Goal: Task Accomplishment & Management: Manage account settings

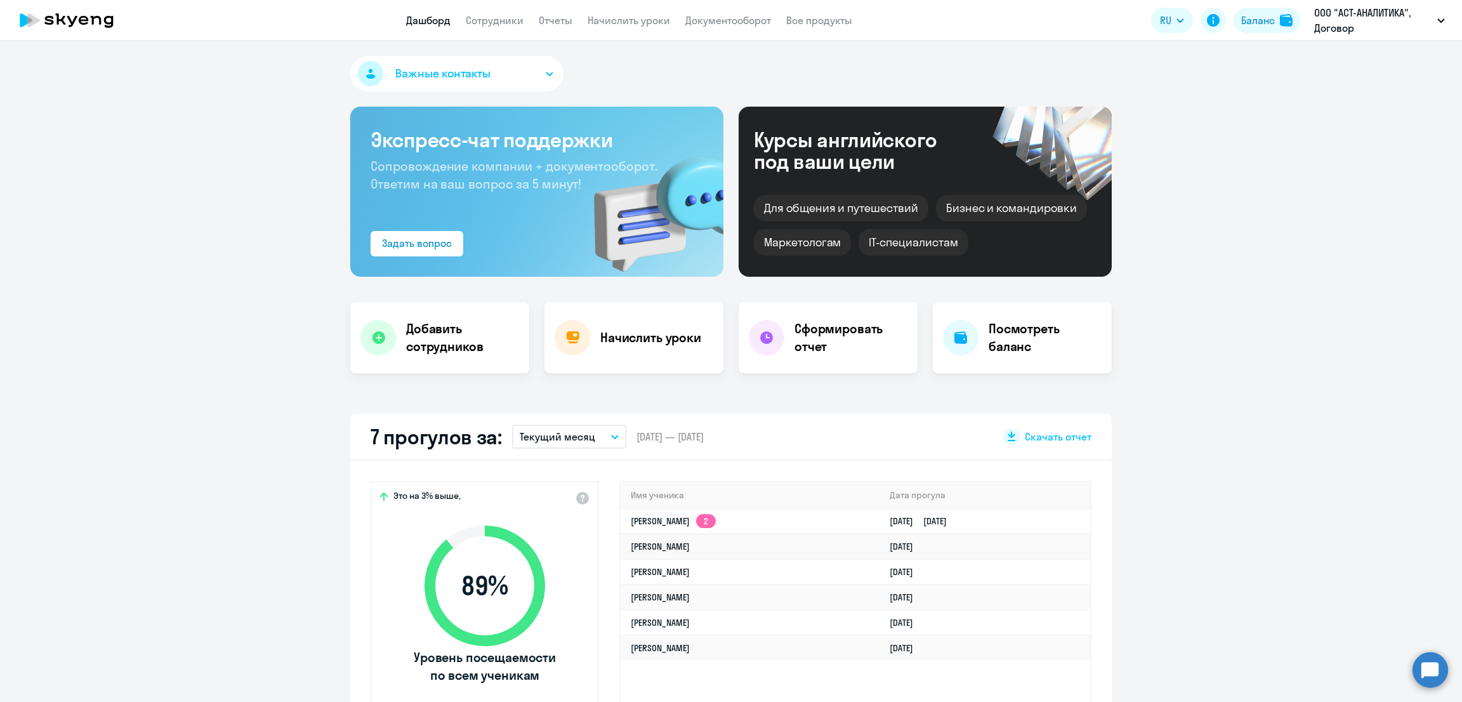
select select "30"
click at [619, 20] on link "Начислить уроки" at bounding box center [629, 20] width 83 height 13
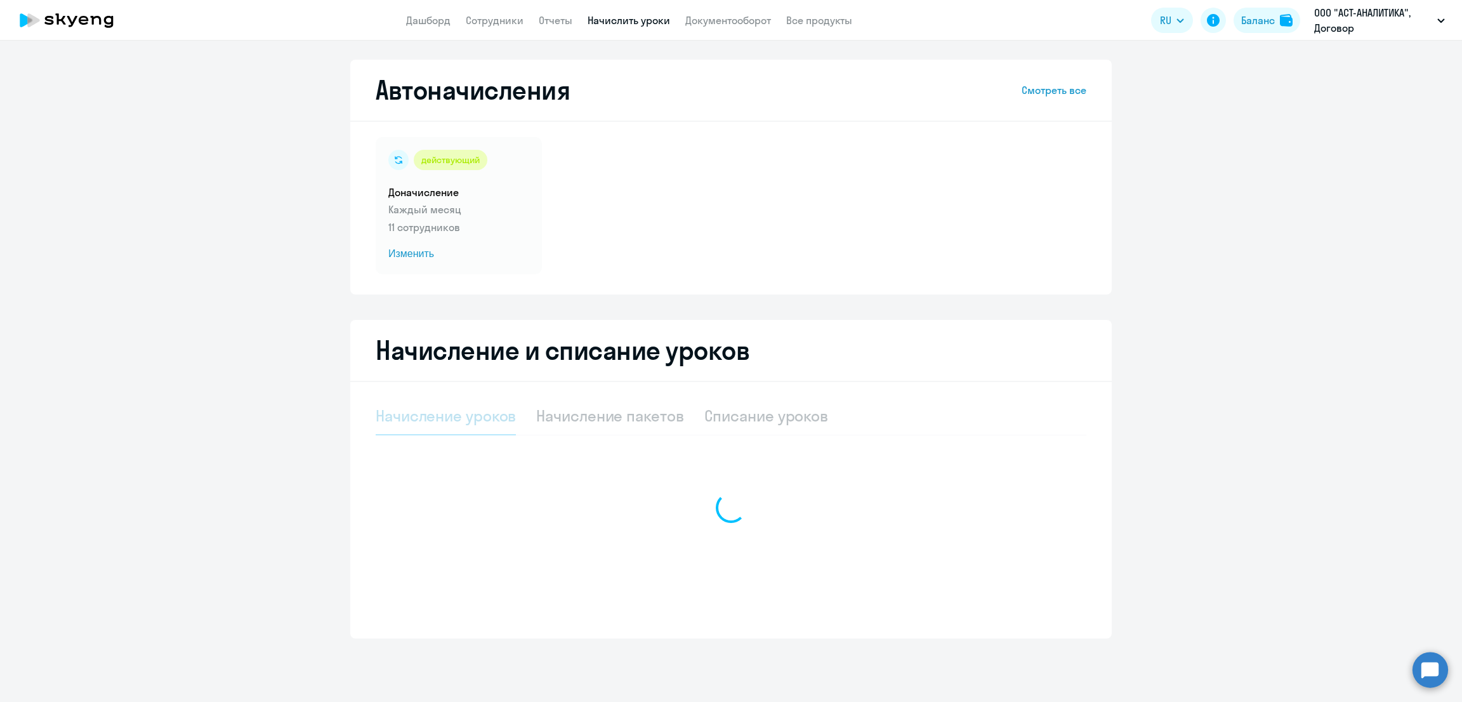
select select "10"
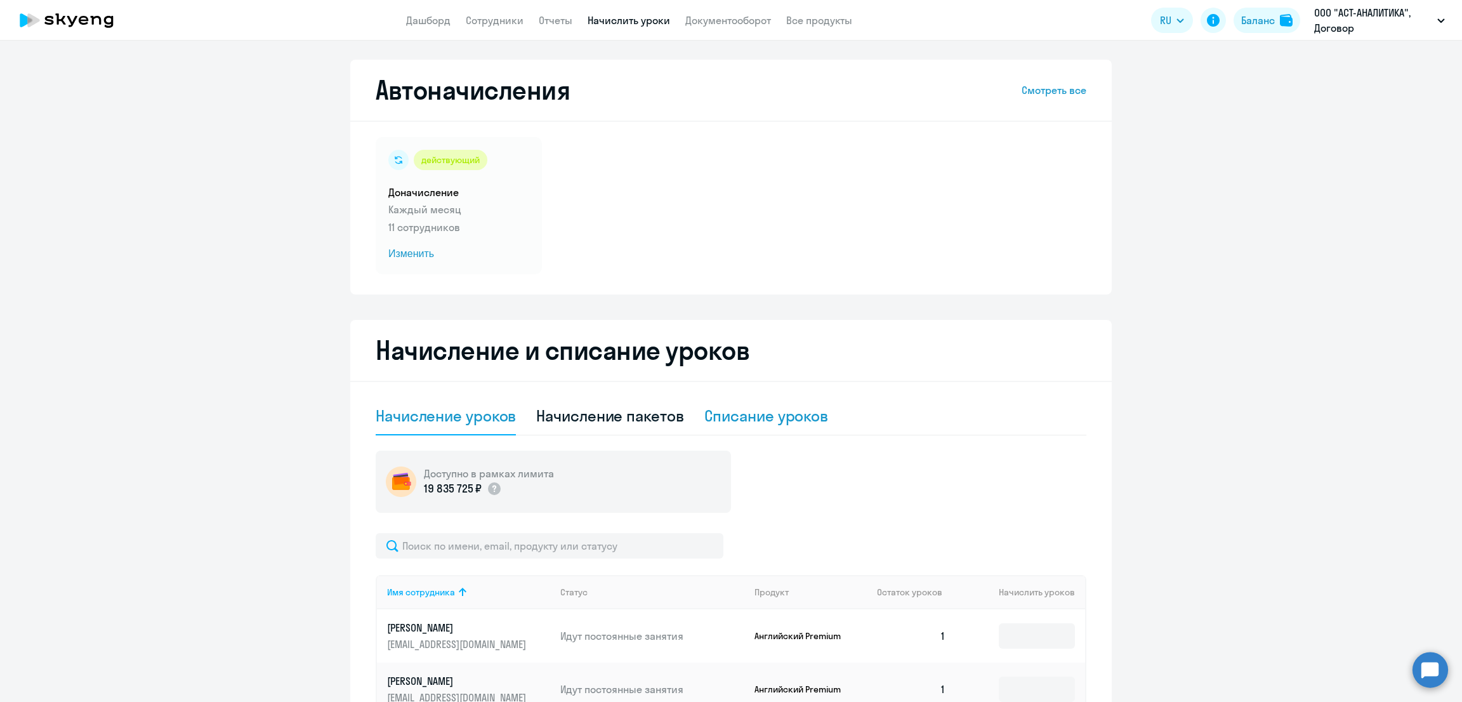
click at [758, 414] on div "Списание уроков" at bounding box center [766, 416] width 124 height 20
select select "10"
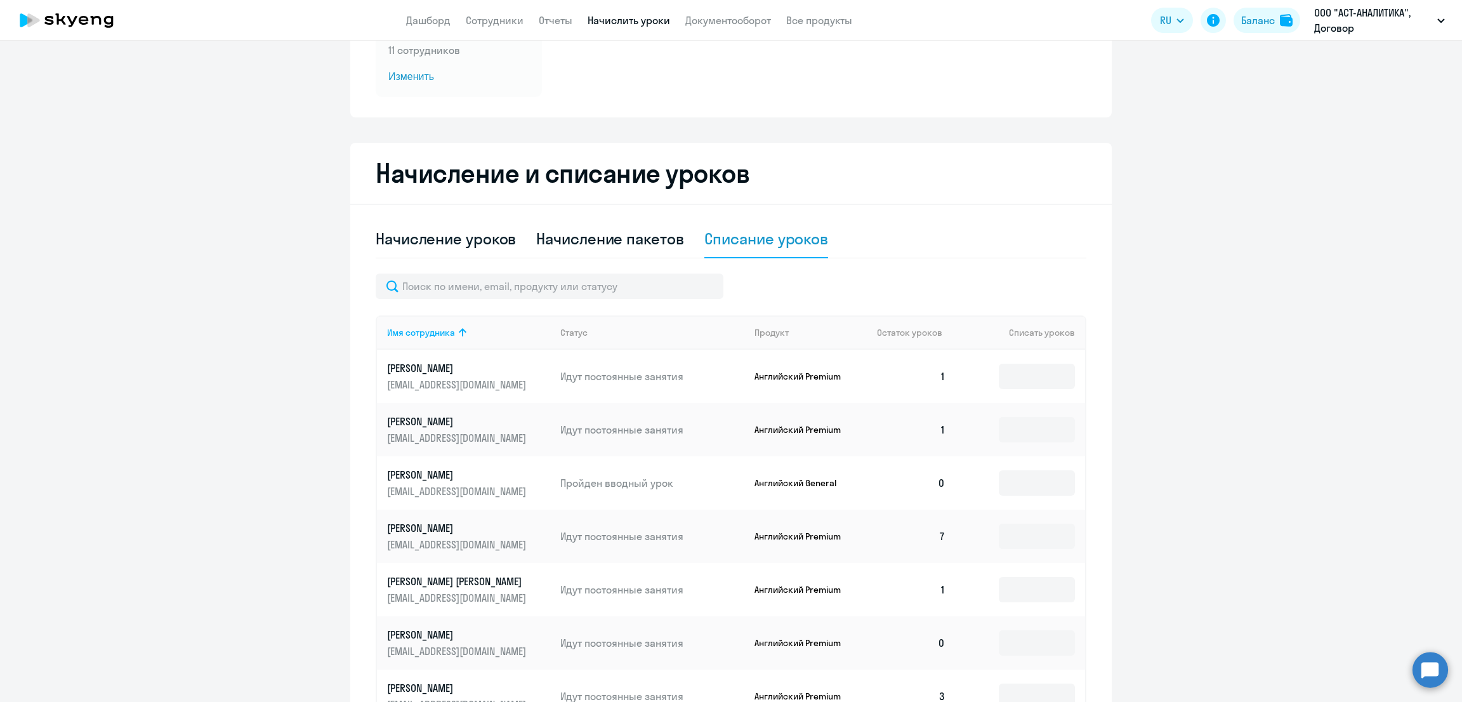
scroll to position [317, 0]
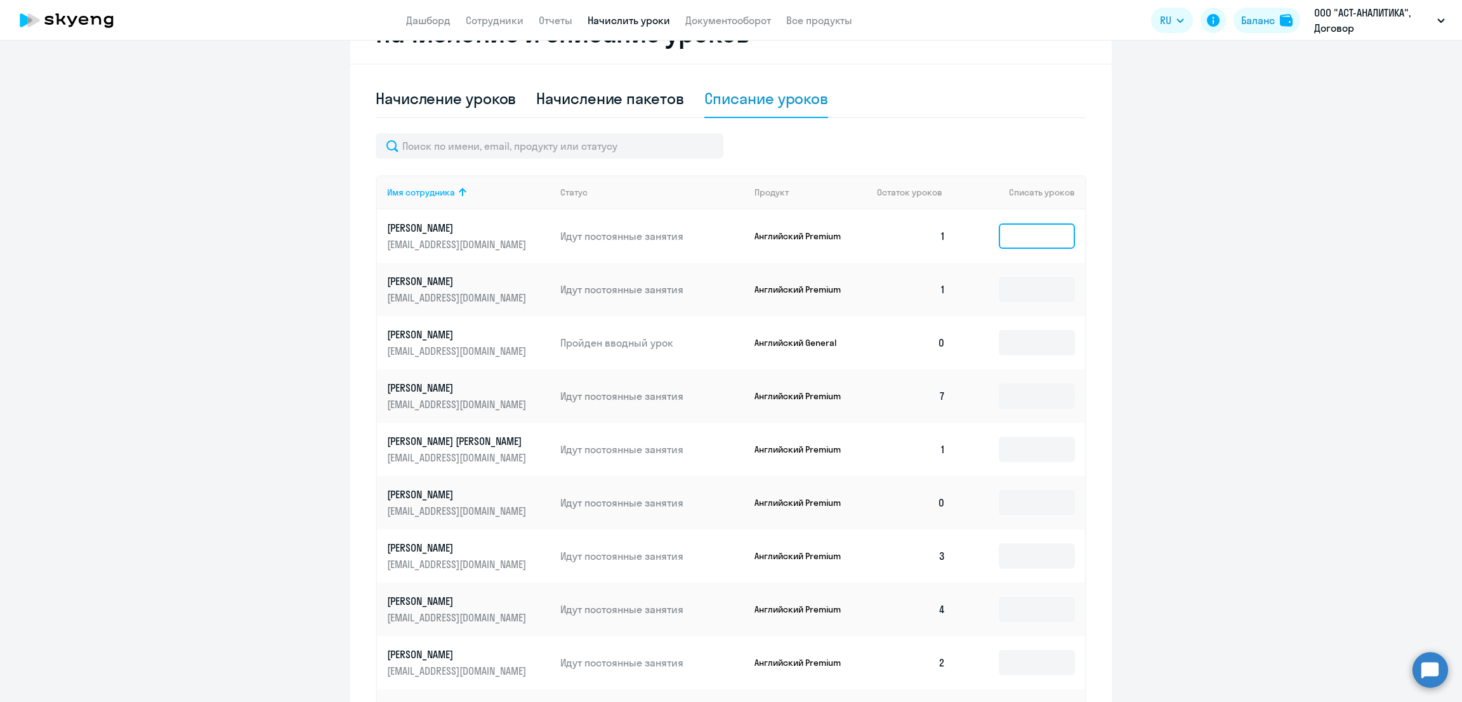
click at [1026, 237] on input at bounding box center [1037, 235] width 76 height 25
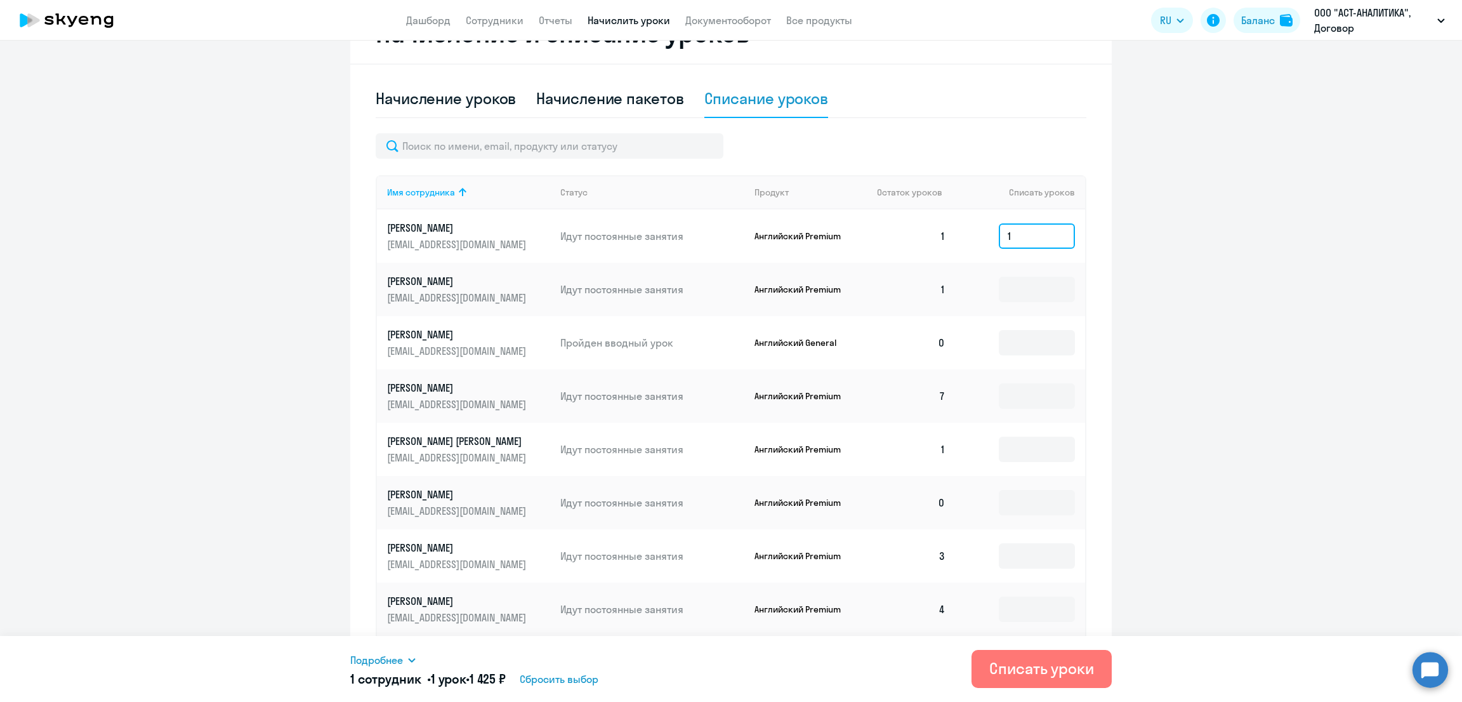
type input "1"
click at [1014, 309] on td at bounding box center [1020, 289] width 129 height 53
click at [1016, 294] on input at bounding box center [1037, 289] width 76 height 25
type input "1"
click at [1026, 392] on input at bounding box center [1037, 395] width 76 height 25
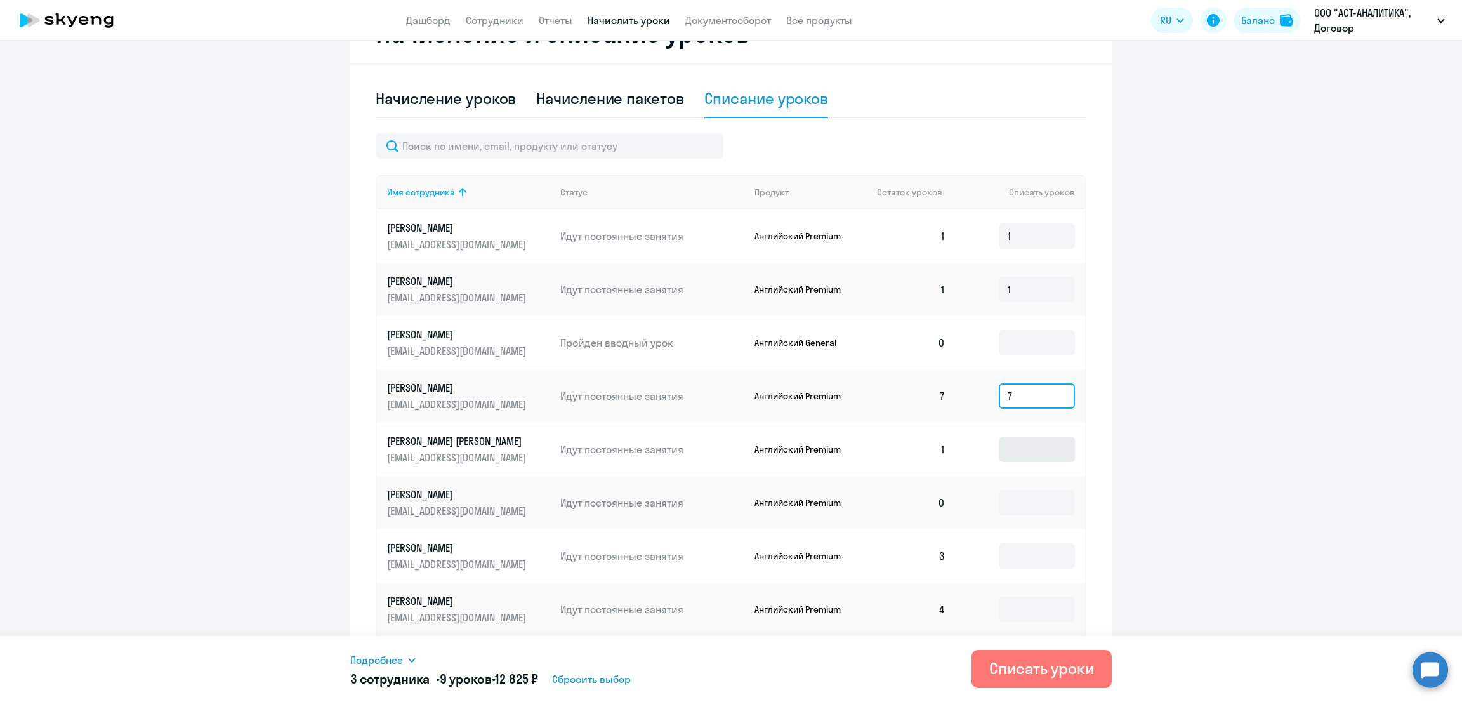
type input "7"
click at [1033, 446] on input at bounding box center [1037, 449] width 76 height 25
type input "1"
click at [1016, 543] on input at bounding box center [1037, 555] width 76 height 25
type input "3"
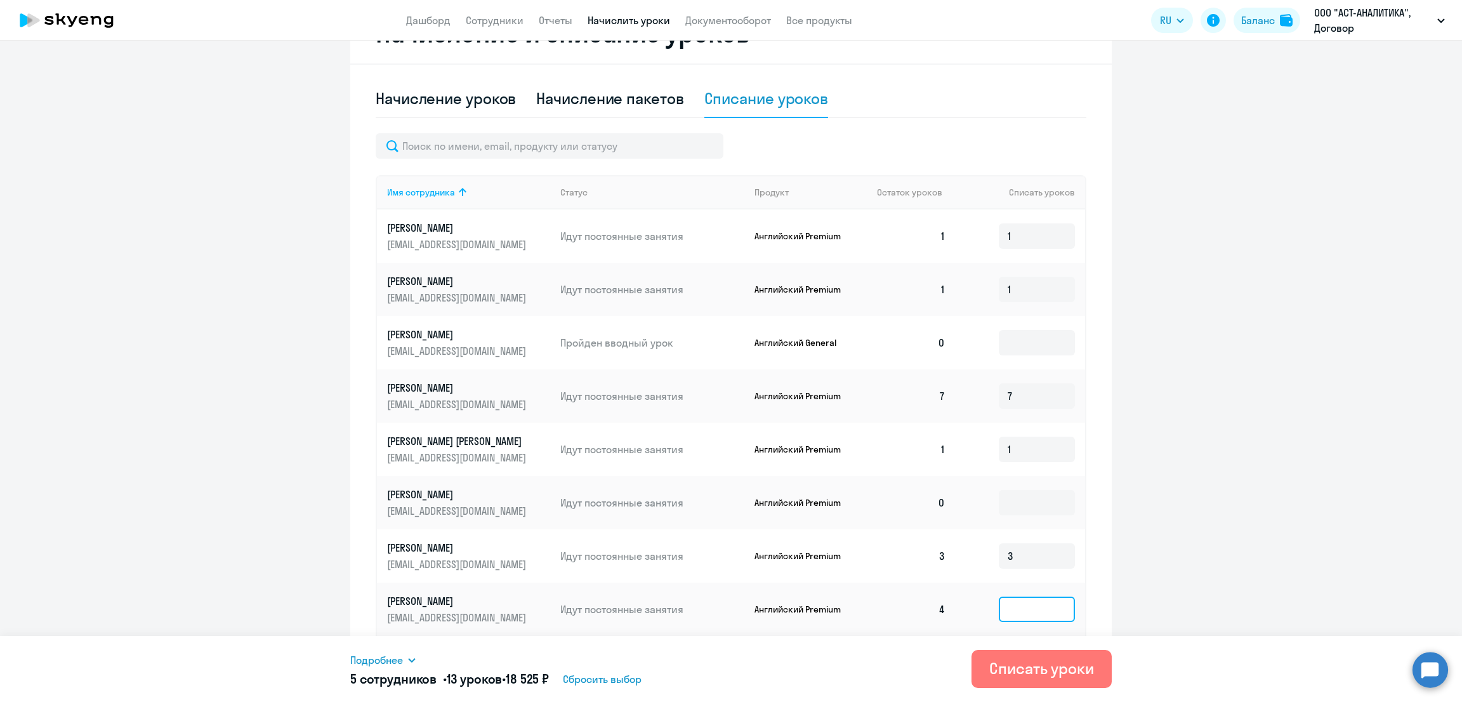
click at [1018, 609] on input at bounding box center [1037, 609] width 76 height 25
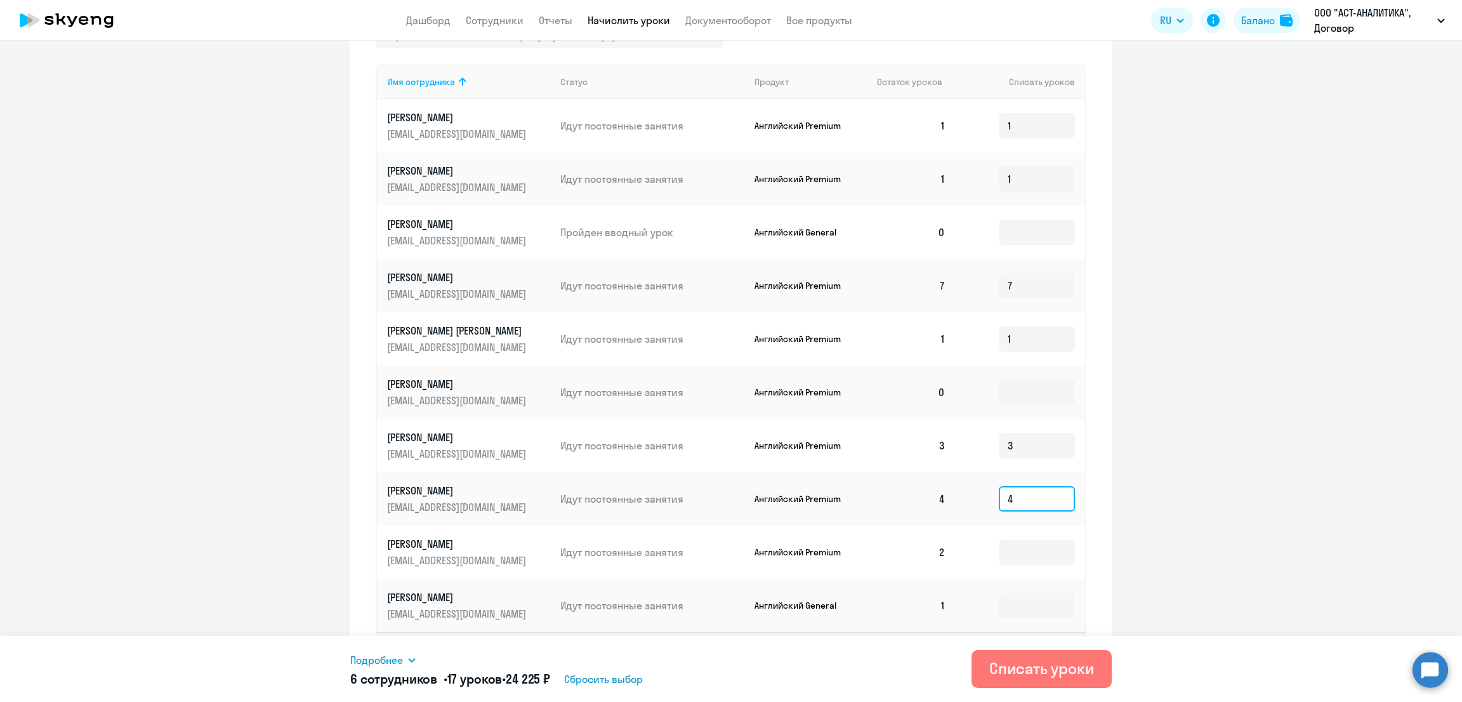
scroll to position [463, 0]
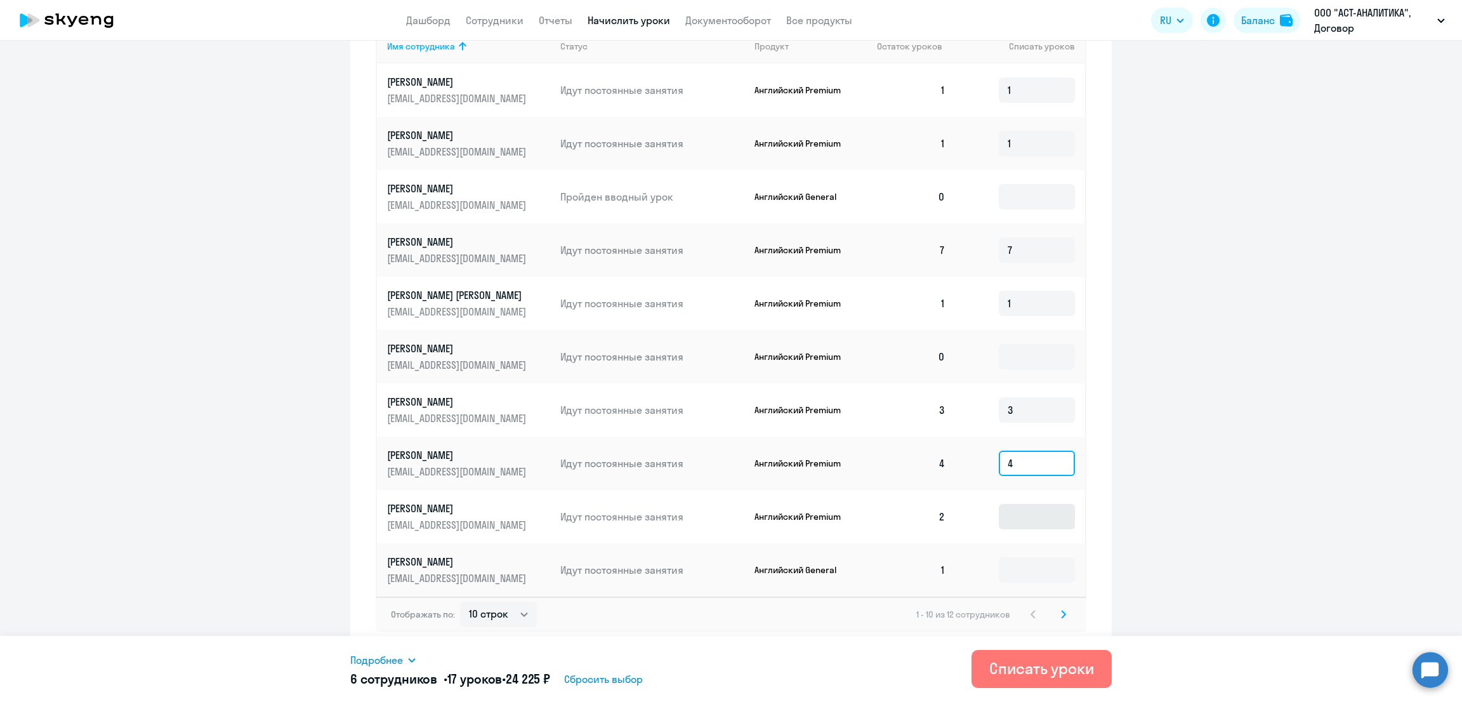
type input "4"
click at [1031, 513] on input at bounding box center [1037, 516] width 76 height 25
type input "2"
click at [1026, 572] on input at bounding box center [1037, 569] width 76 height 25
type input "1"
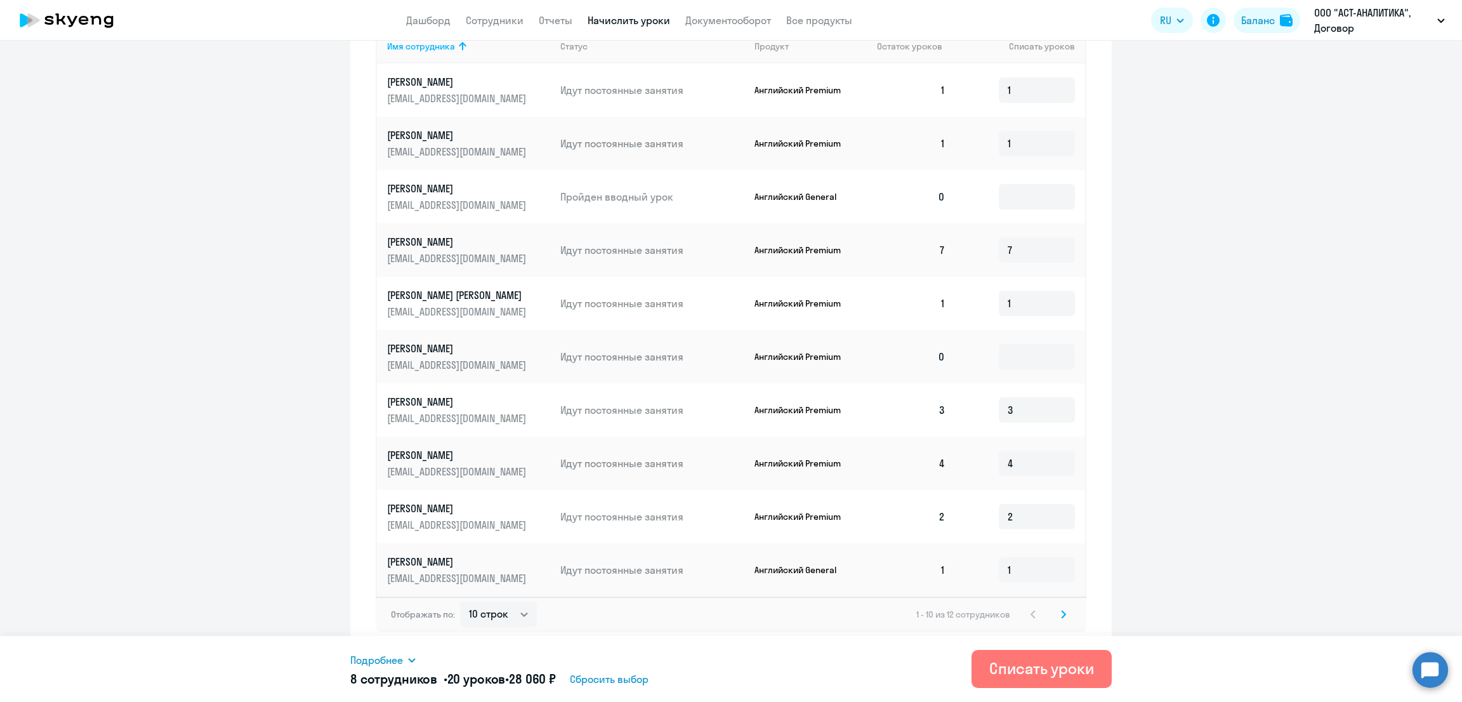
click at [1061, 610] on icon at bounding box center [1063, 614] width 5 height 9
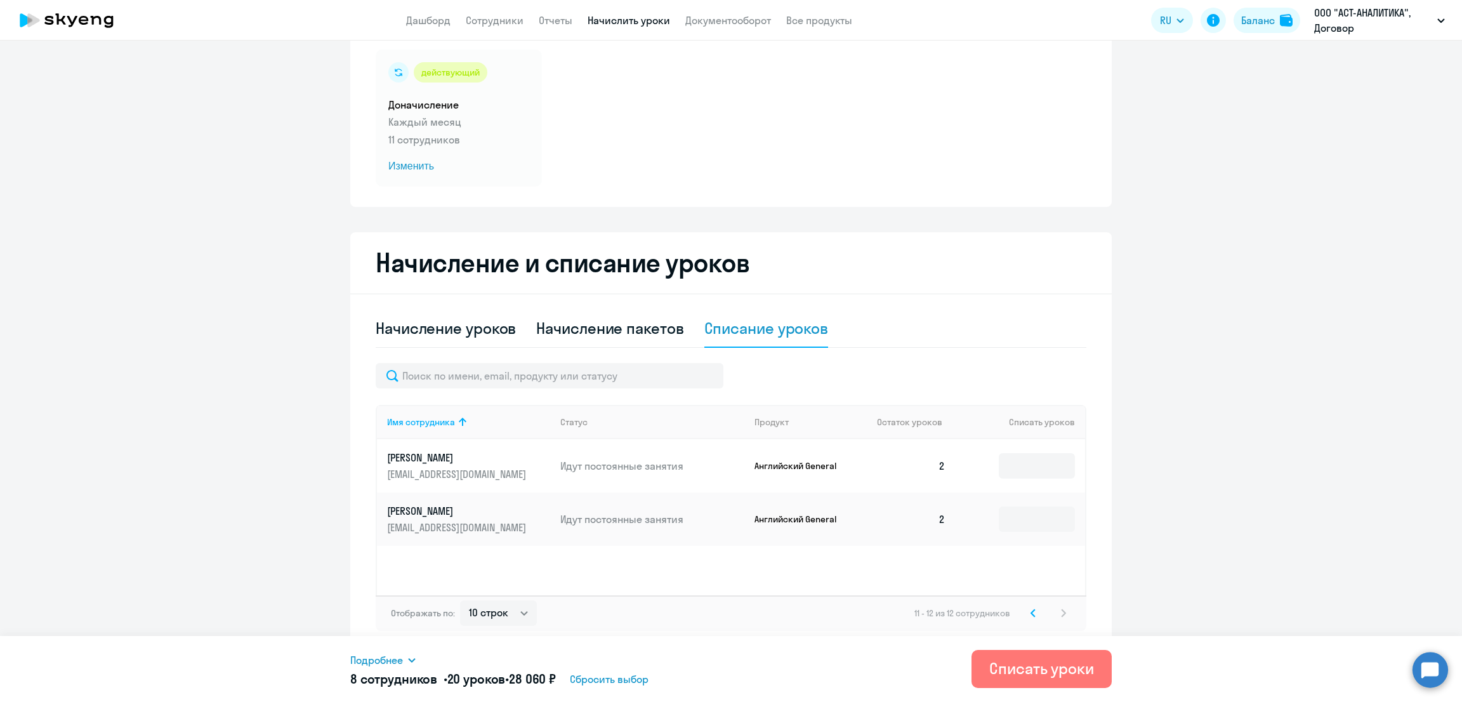
scroll to position [86, 0]
click at [1030, 464] on input at bounding box center [1037, 466] width 76 height 25
type input "2"
click at [1023, 531] on input at bounding box center [1037, 520] width 76 height 25
type input "2"
